Goal: Task Accomplishment & Management: Manage account settings

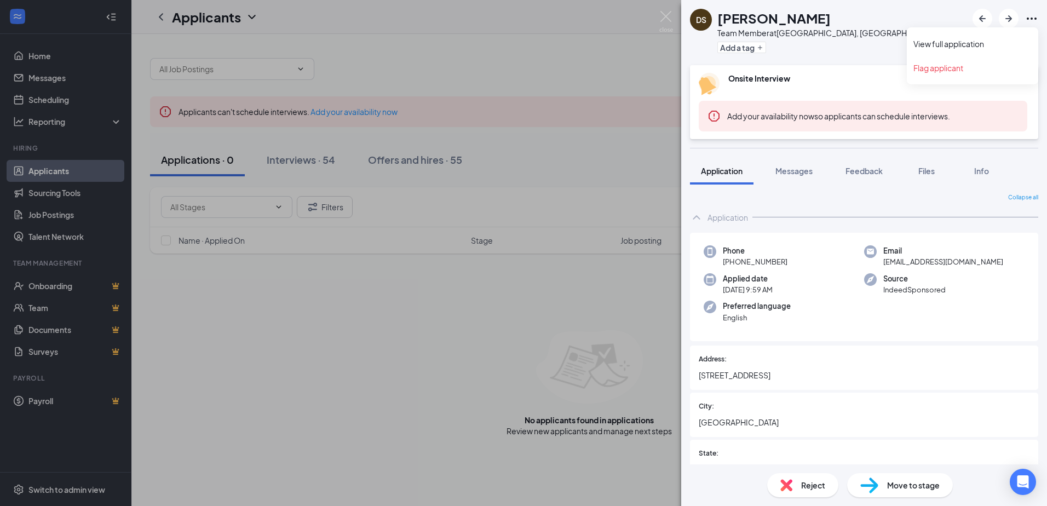
click at [1033, 18] on icon "Ellipses" at bounding box center [1031, 18] width 13 height 13
click at [948, 42] on link "View full application" at bounding box center [973, 43] width 118 height 11
click at [666, 18] on img at bounding box center [666, 21] width 14 height 21
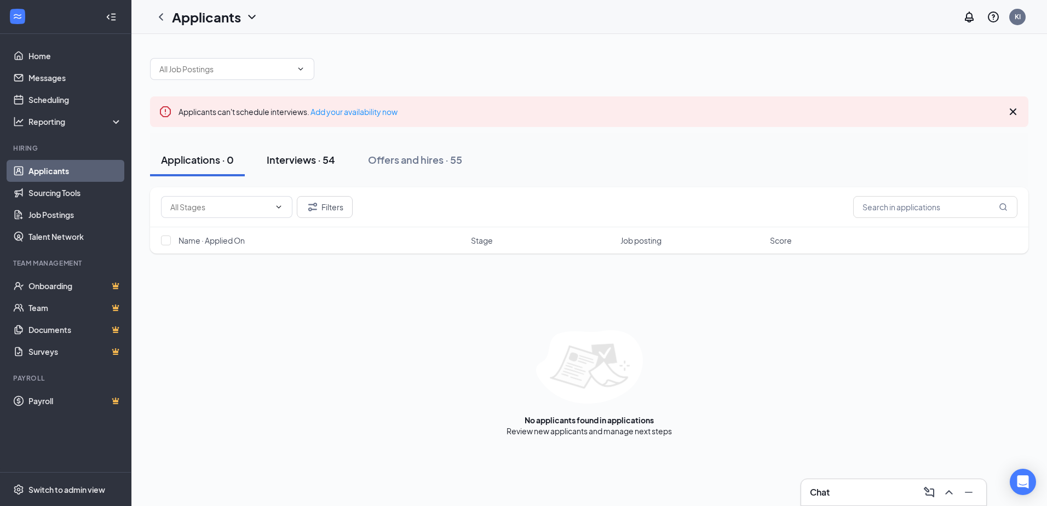
click at [307, 158] on div "Interviews · 54" at bounding box center [301, 160] width 68 height 14
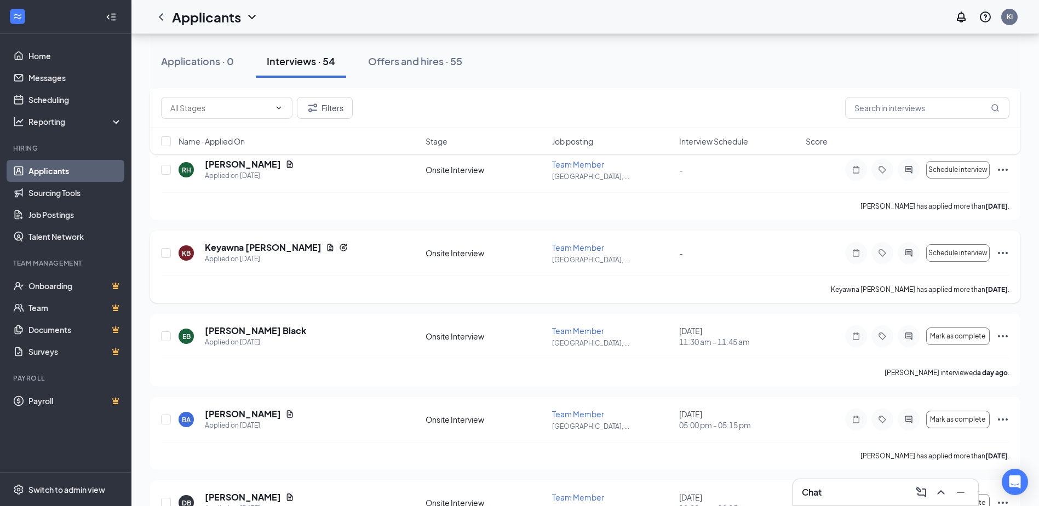
scroll to position [3067, 0]
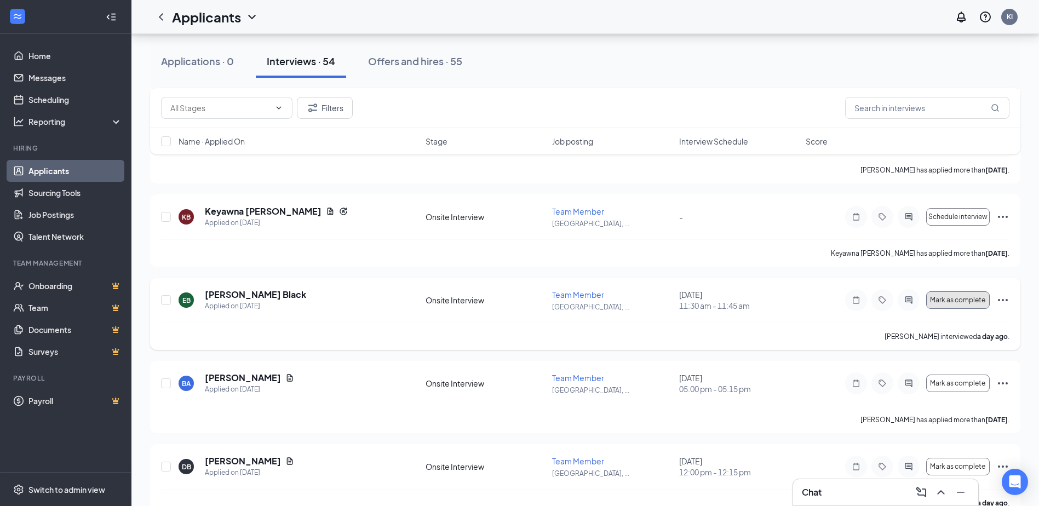
click at [968, 297] on span "Mark as complete" at bounding box center [957, 300] width 55 height 8
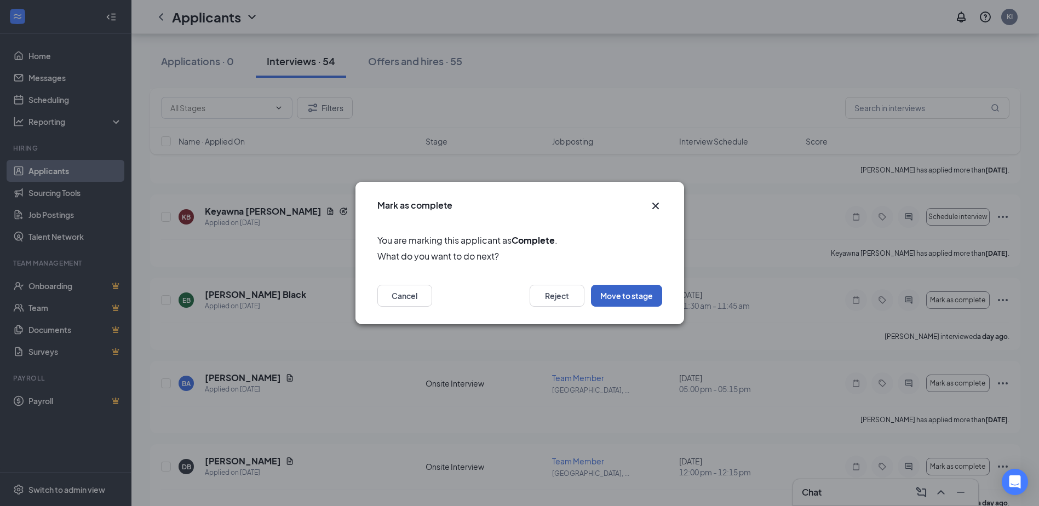
click at [619, 297] on button "Move to stage" at bounding box center [626, 296] width 71 height 22
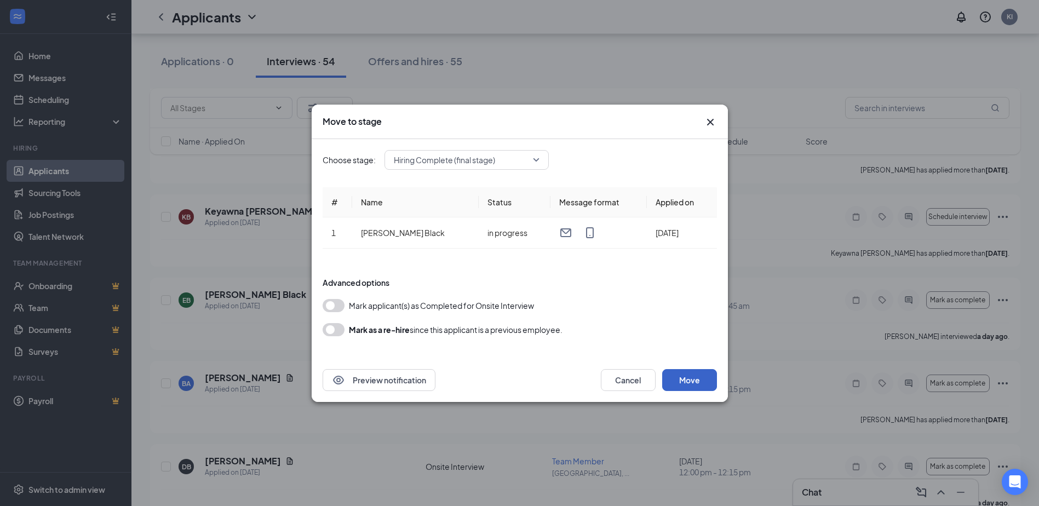
click at [693, 382] on button "Move" at bounding box center [689, 380] width 55 height 22
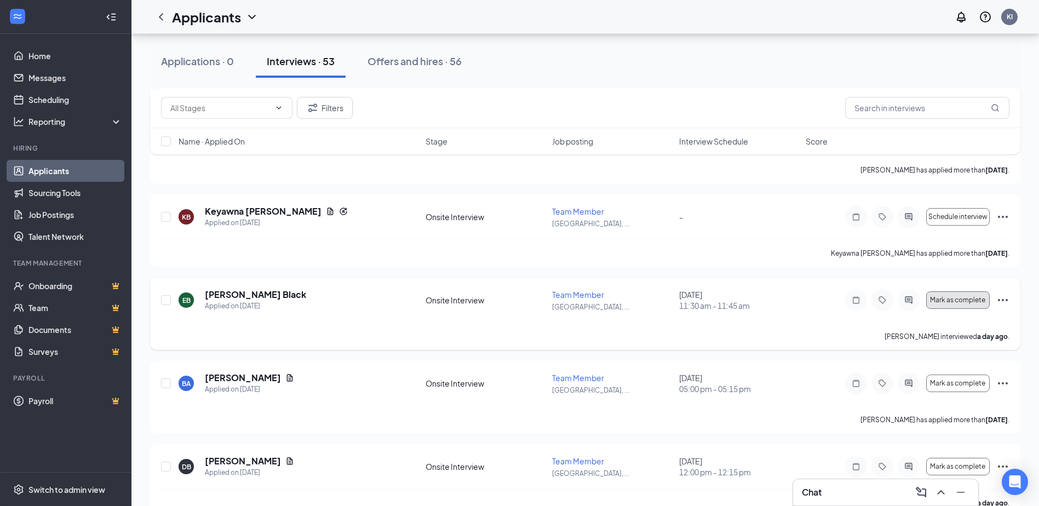
click at [970, 298] on span "Mark as complete" at bounding box center [957, 300] width 55 height 8
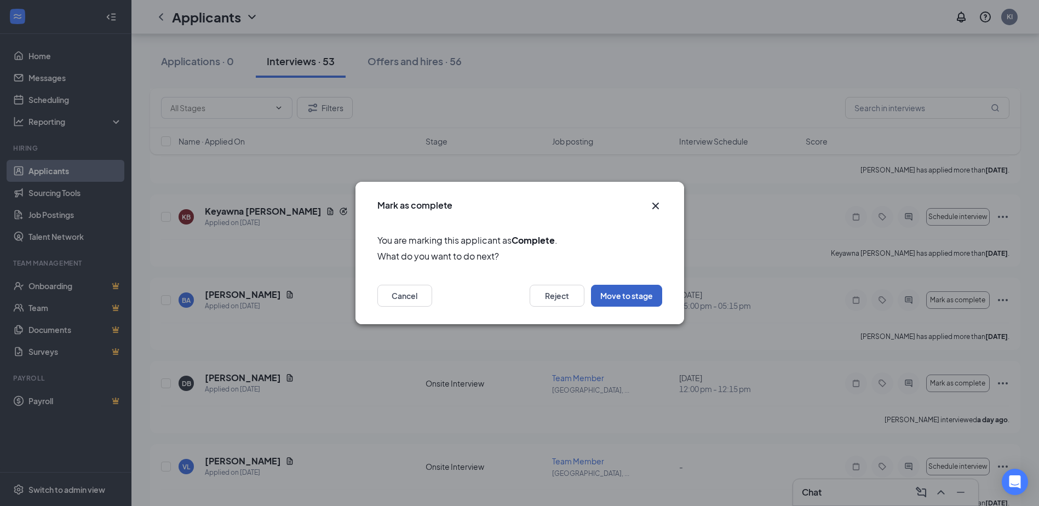
click at [632, 290] on button "Move to stage" at bounding box center [626, 296] width 71 height 22
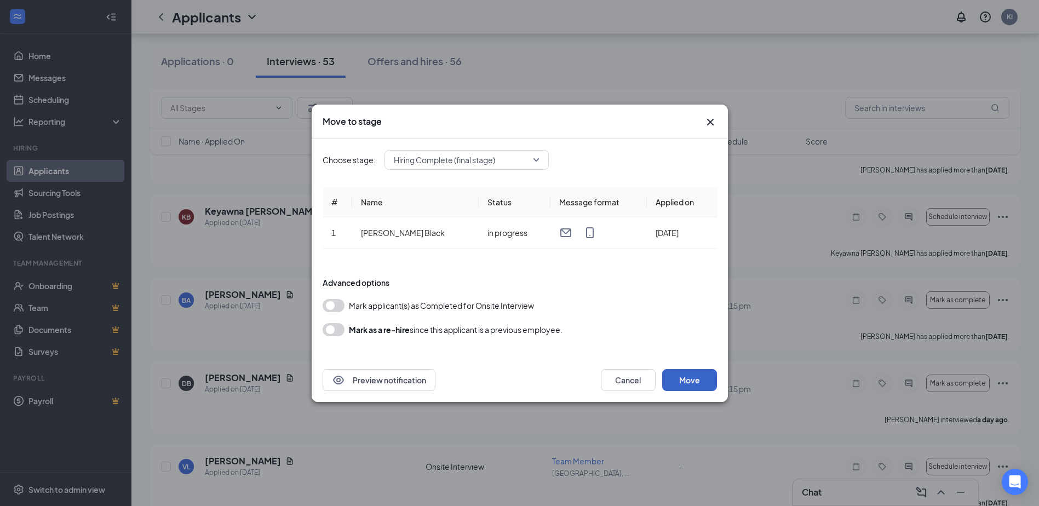
click at [683, 378] on button "Move" at bounding box center [689, 380] width 55 height 22
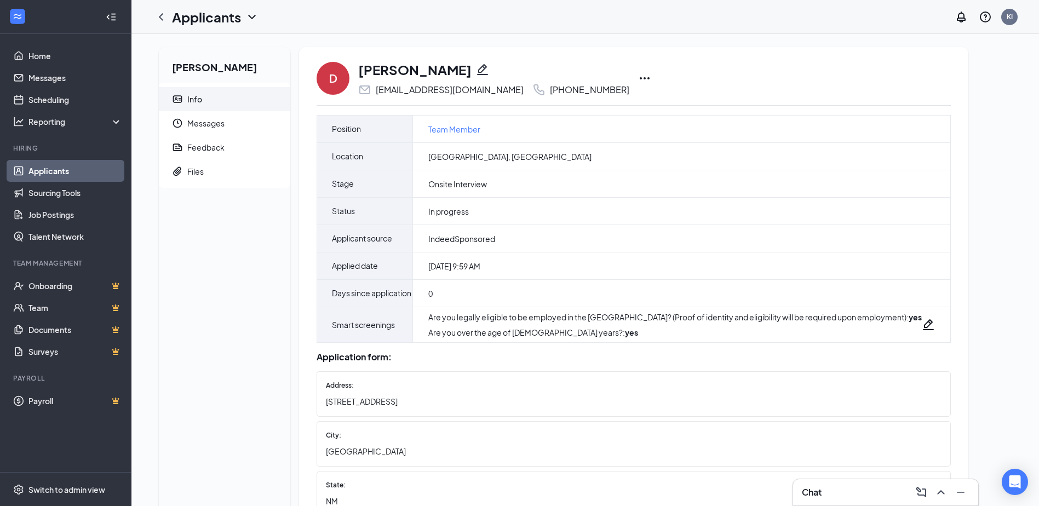
click at [638, 77] on icon "Ellipses" at bounding box center [644, 78] width 13 height 13
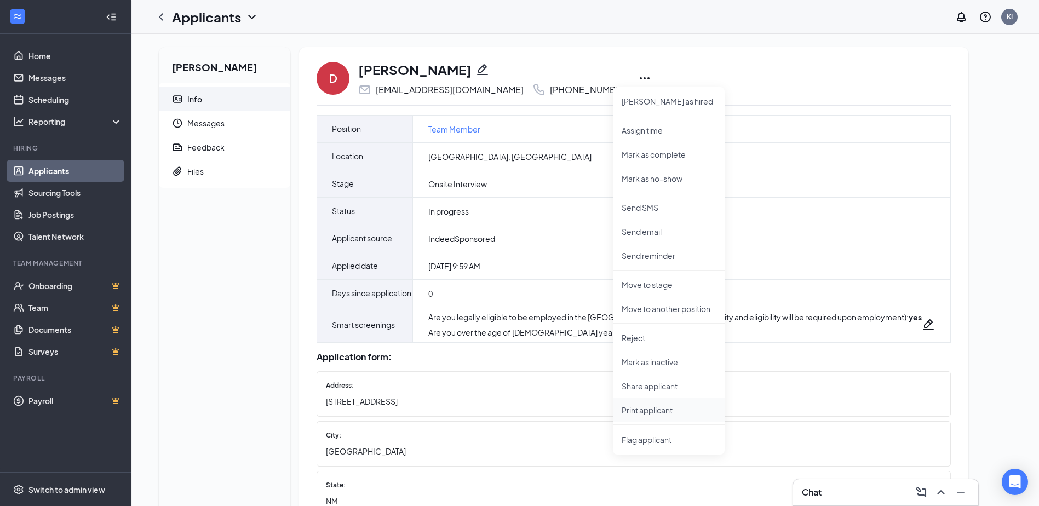
click at [636, 408] on p "Print applicant" at bounding box center [669, 410] width 94 height 11
